Goal: Information Seeking & Learning: Learn about a topic

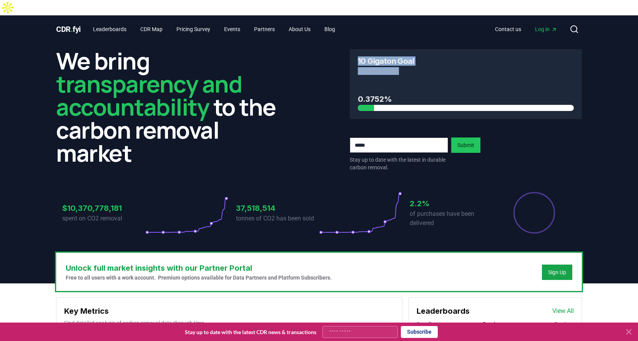
drag, startPoint x: 402, startPoint y: 55, endPoint x: 358, endPoint y: 45, distance: 44.9
click at [358, 50] on div "10 Gigaton Goal Progress to 2050" at bounding box center [465, 66] width 231 height 33
click at [358, 57] on h3 "10 Gigaton Goal" at bounding box center [386, 61] width 56 height 8
drag, startPoint x: 359, startPoint y: 81, endPoint x: 406, endPoint y: 86, distance: 47.1
click at [406, 93] on h3 "0.3752%" at bounding box center [466, 99] width 216 height 12
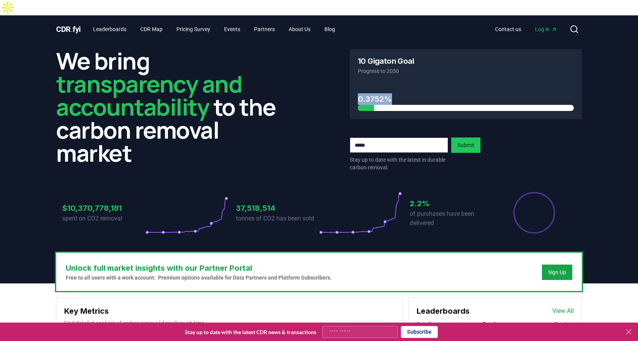
click at [407, 93] on h3 "0.3752%" at bounding box center [466, 99] width 216 height 12
drag, startPoint x: 64, startPoint y: 195, endPoint x: 129, endPoint y: 194, distance: 65.0
click at [129, 203] on h3 "$10,370,778,181" at bounding box center [103, 209] width 83 height 12
click at [131, 203] on h3 "$10,370,778,181" at bounding box center [103, 209] width 83 height 12
click at [123, 203] on h3 "$10,370,778,181" at bounding box center [103, 209] width 83 height 12
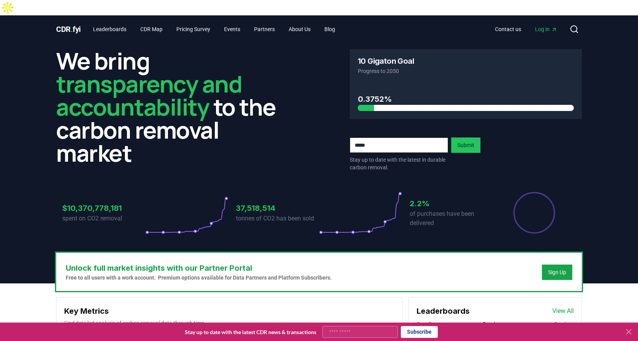
click at [114, 214] on p "spent on CO2 removal" at bounding box center [103, 218] width 83 height 9
drag, startPoint x: 296, startPoint y: 191, endPoint x: 229, endPoint y: 193, distance: 66.9
click at [229, 193] on div "$10,370,778,181 spent on CO2 removal 37,518,514 tonnes of CO2 has been sold 2.2…" at bounding box center [318, 212] width 513 height 43
click at [256, 203] on h3 "37,518,514" at bounding box center [277, 209] width 83 height 12
drag, startPoint x: 448, startPoint y: 186, endPoint x: 399, endPoint y: 184, distance: 49.2
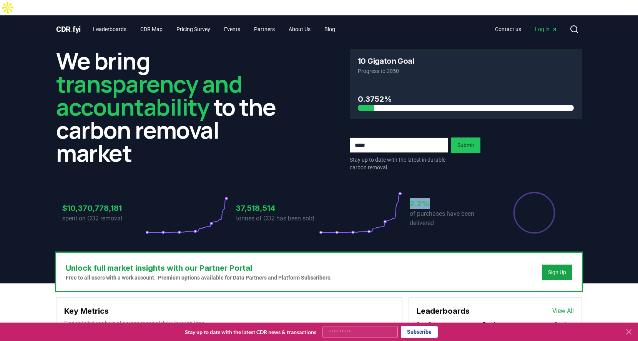
click at [399, 191] on div "$10,370,778,181 spent on CO2 removal 37,518,514 tonnes of CO2 has been sold 2.2…" at bounding box center [318, 212] width 513 height 43
click at [425, 209] on p "of purchases have been delivered" at bounding box center [451, 218] width 83 height 18
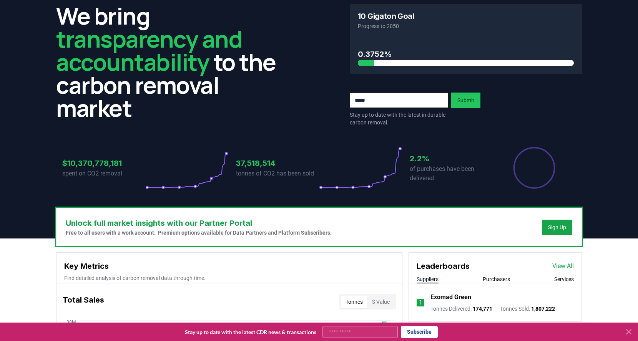
scroll to position [38, 0]
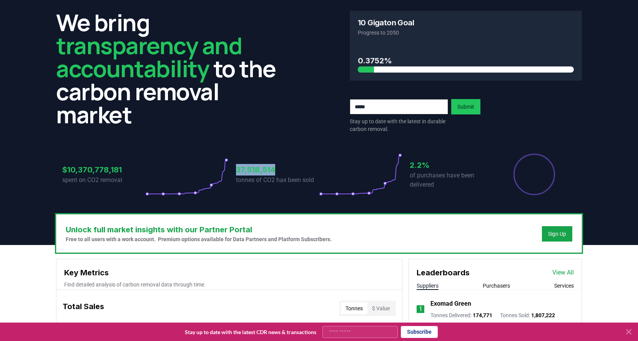
drag, startPoint x: 236, startPoint y: 153, endPoint x: 278, endPoint y: 154, distance: 42.3
click at [278, 164] on h3 "37,518,514" at bounding box center [277, 170] width 83 height 12
click at [284, 164] on h3 "37,518,514" at bounding box center [277, 170] width 83 height 12
drag, startPoint x: 435, startPoint y: 150, endPoint x: 405, endPoint y: 151, distance: 30.8
click at [405, 153] on div "$10,370,778,181 spent on CO2 removal 37,518,514 tonnes of CO2 has been sold 2.2…" at bounding box center [318, 174] width 513 height 43
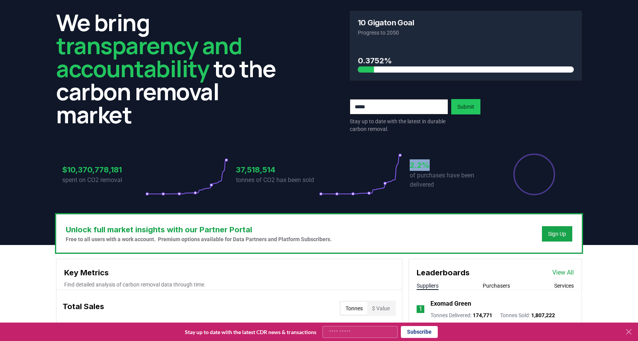
click at [417, 160] on h3 "2.2%" at bounding box center [451, 166] width 83 height 12
drag, startPoint x: 439, startPoint y: 171, endPoint x: 393, endPoint y: 138, distance: 56.3
click at [393, 153] on div "$10,370,778,181 spent on CO2 removal 37,518,514 tonnes of CO2 has been sold 2.2…" at bounding box center [318, 174] width 513 height 43
click at [420, 160] on h3 "2.2%" at bounding box center [451, 166] width 83 height 12
drag, startPoint x: 410, startPoint y: 151, endPoint x: 442, endPoint y: 170, distance: 36.9
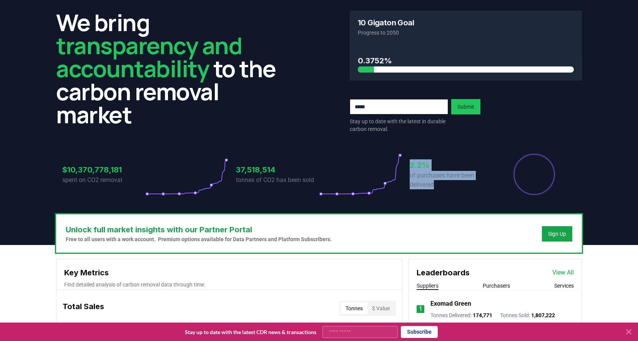
click at [442, 170] on div "2.2% of purchases have been delivered" at bounding box center [451, 174] width 83 height 43
click at [442, 171] on p "of purchases have been delivered" at bounding box center [451, 180] width 83 height 18
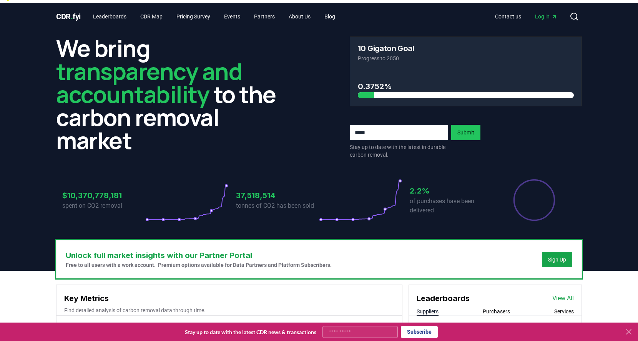
scroll to position [0, 0]
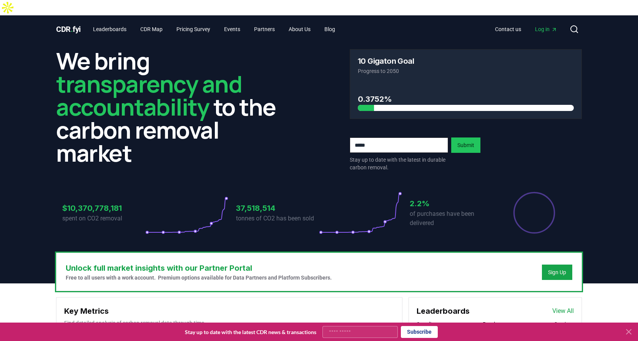
click at [402, 298] on div "Key Metrics Find detailed analysis of carbon removal data through time." at bounding box center [229, 313] width 346 height 31
